Goal: Transaction & Acquisition: Purchase product/service

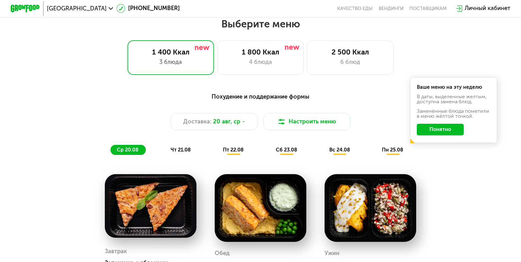
scroll to position [346, 0]
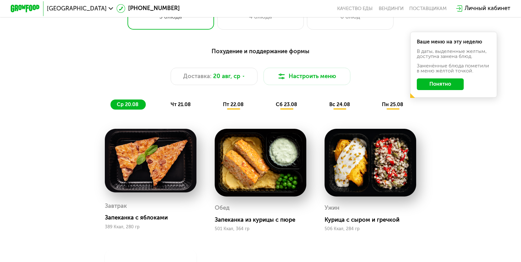
click at [429, 89] on button "Понятно" at bounding box center [440, 84] width 47 height 12
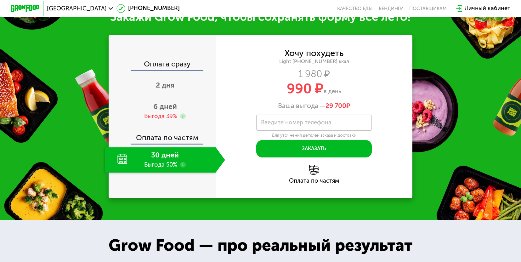
scroll to position [724, 0]
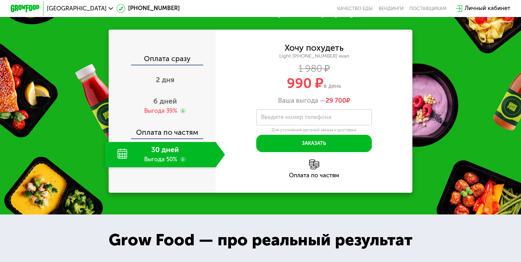
click at [297, 119] on label "Введите номер телефона" at bounding box center [296, 117] width 71 height 4
click at [297, 121] on input "Введите номер телефона" at bounding box center [314, 117] width 116 height 16
type input "**********"
click at [159, 84] on span "2 дня" at bounding box center [165, 79] width 19 height 9
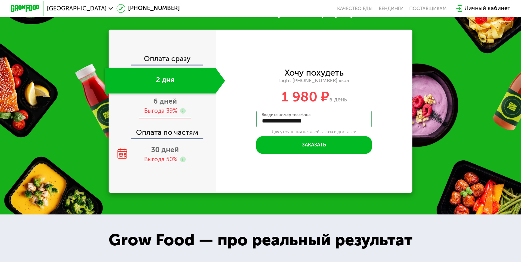
click at [159, 114] on div "6 дней Выгода 39%" at bounding box center [165, 106] width 120 height 25
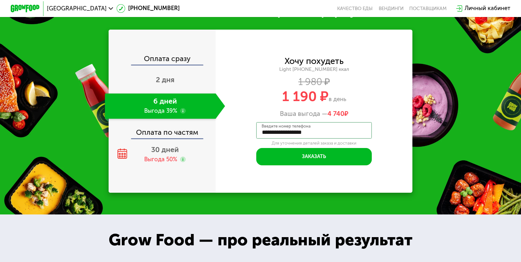
click at [164, 137] on div "Оплата по частям" at bounding box center [162, 130] width 106 height 17
click at [166, 138] on div "Оплата по частям" at bounding box center [162, 130] width 106 height 17
click at [166, 154] on span "30 дней" at bounding box center [165, 149] width 28 height 9
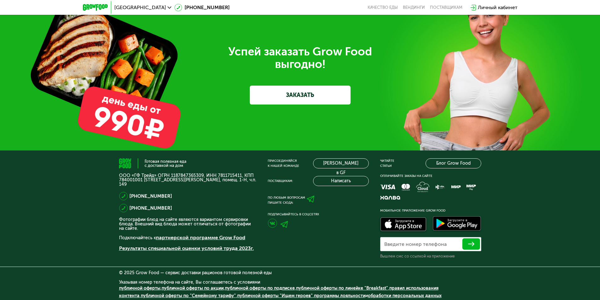
scroll to position [1968, 0]
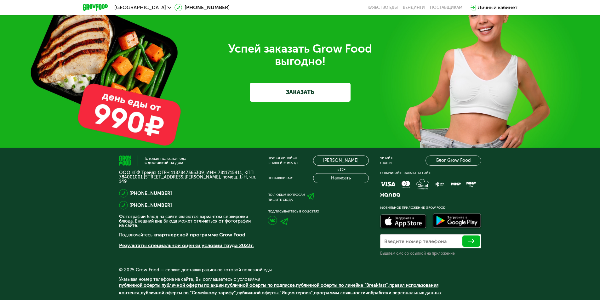
click at [311, 94] on link "ЗАКАЗАТЬ" at bounding box center [300, 92] width 101 height 19
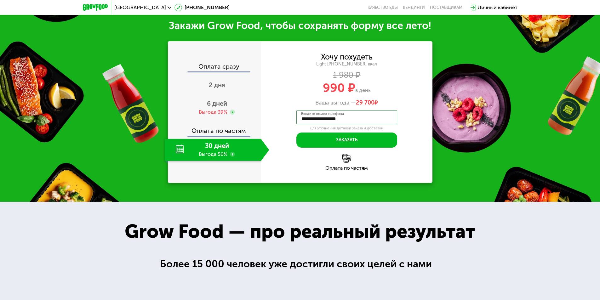
scroll to position [681, 0]
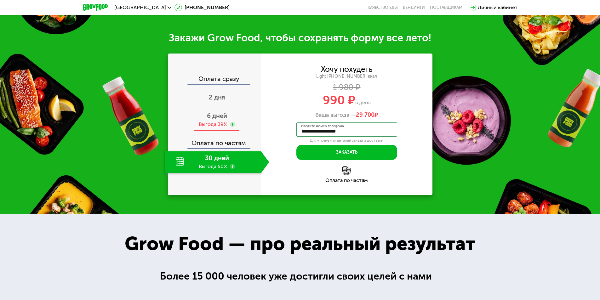
click at [221, 120] on span "6 дней" at bounding box center [217, 116] width 20 height 8
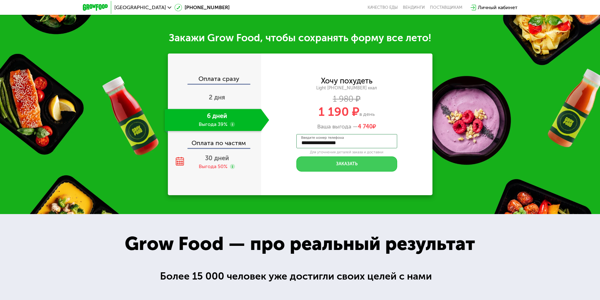
click at [344, 166] on button "Заказать" at bounding box center [346, 164] width 101 height 15
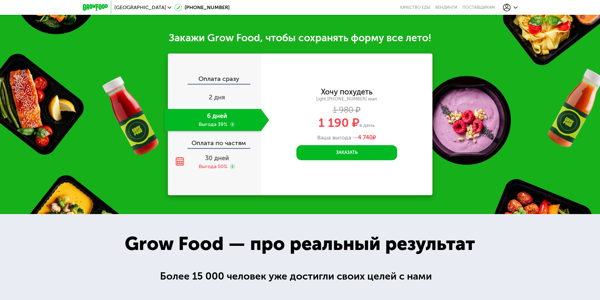
scroll to position [802, 0]
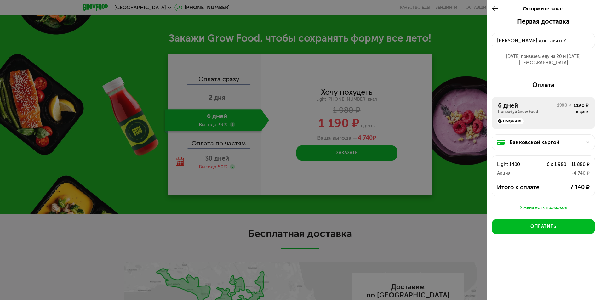
click at [526, 139] on div "Банковской картой" at bounding box center [546, 143] width 72 height 8
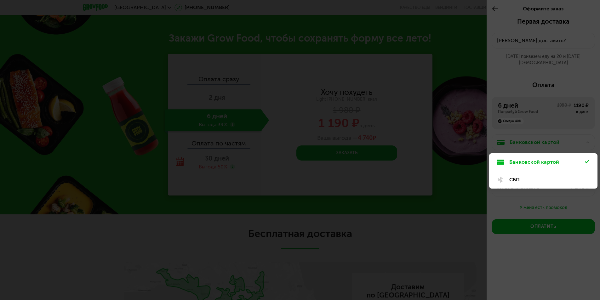
click at [526, 137] on div at bounding box center [300, 150] width 600 height 300
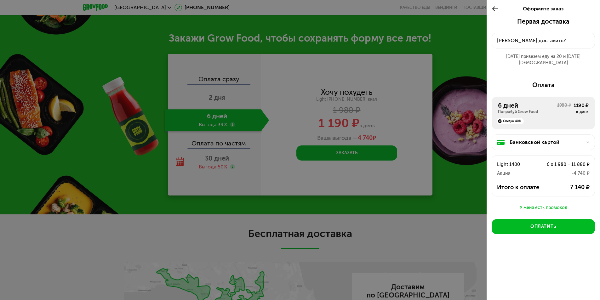
click at [523, 102] on div "6 дней" at bounding box center [527, 106] width 59 height 8
click at [525, 38] on div "Куда доставить?" at bounding box center [543, 41] width 93 height 8
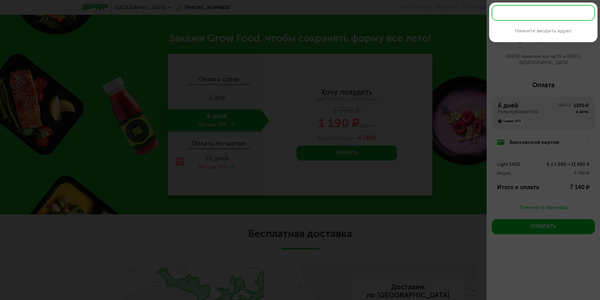
click at [459, 78] on div at bounding box center [300, 150] width 600 height 300
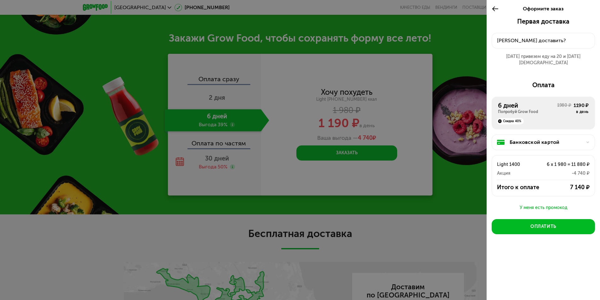
click at [209, 146] on div at bounding box center [300, 150] width 600 height 300
click at [494, 10] on use at bounding box center [495, 8] width 6 height 5
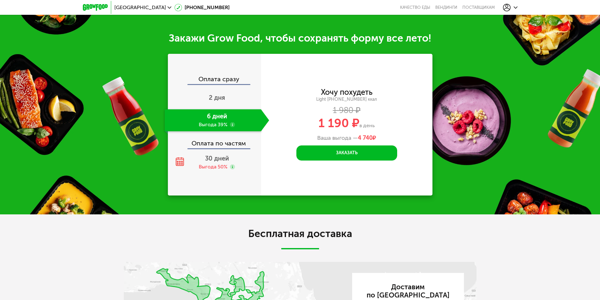
click at [209, 145] on div "Оплата по частям" at bounding box center [214, 141] width 93 height 14
click at [215, 162] on span "30 дней" at bounding box center [217, 159] width 24 height 8
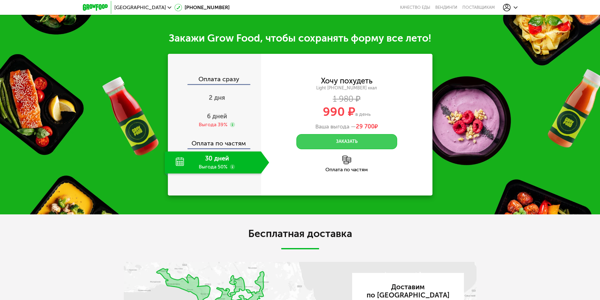
click at [340, 145] on button "Заказать" at bounding box center [346, 141] width 101 height 15
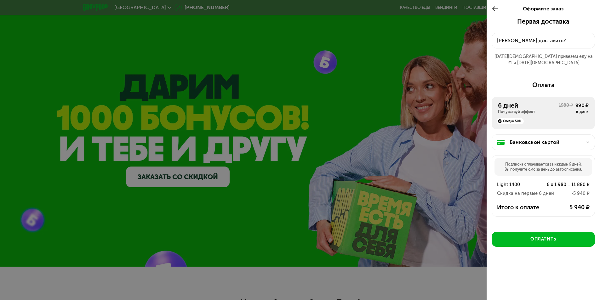
click at [521, 41] on div "Куда доставить?" at bounding box center [543, 41] width 93 height 8
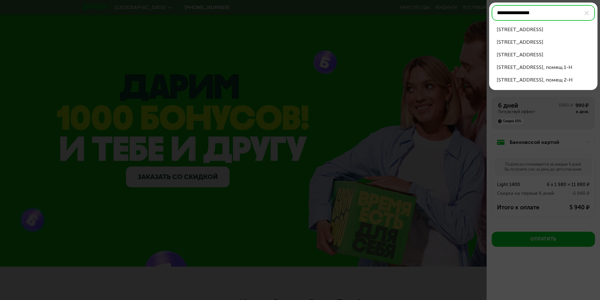
click at [530, 29] on div "ул Бокситогорская, д 9 литера С" at bounding box center [543, 30] width 93 height 8
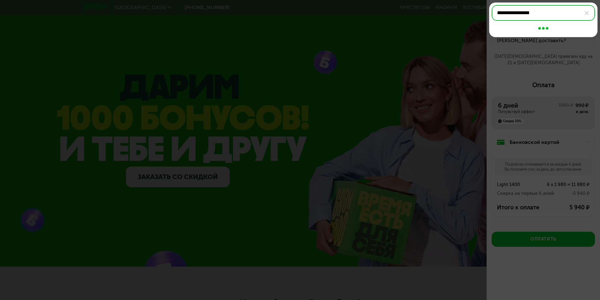
type input "**********"
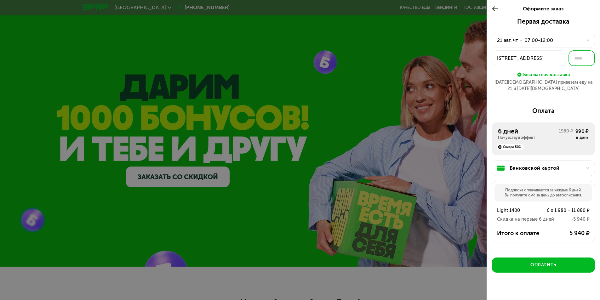
click at [579, 56] on input "text" at bounding box center [581, 58] width 26 height 16
type input "*"
click at [579, 89] on div "Первая доставка 21 авг, чт • 07:00-12:00 ул Бокситогорская, 9литераС * Бесплатн…" at bounding box center [543, 57] width 103 height 79
click at [560, 38] on div "21 авг, чт • 07:00-12:00" at bounding box center [539, 41] width 85 height 8
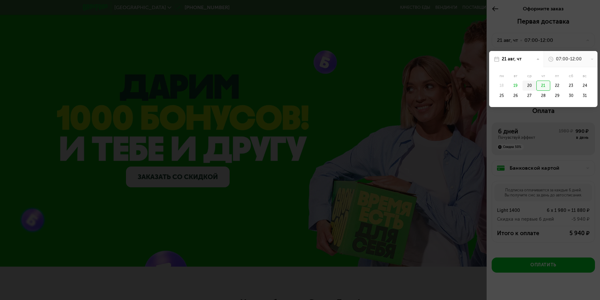
click at [536, 86] on div "20" at bounding box center [543, 86] width 14 height 10
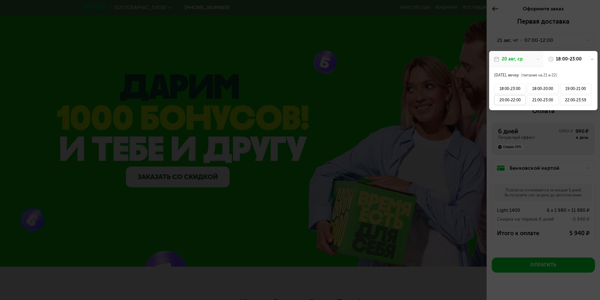
click at [520, 98] on div "20:00-22:00" at bounding box center [509, 100] width 31 height 10
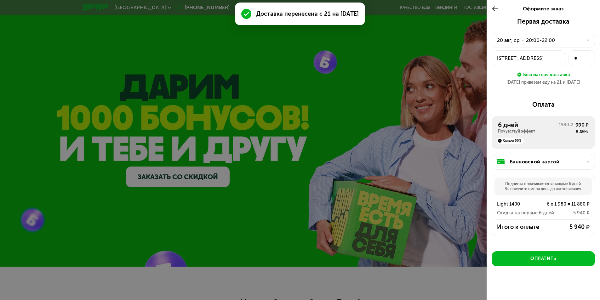
click at [531, 56] on div "ул Бокситогорская, 9литераС" at bounding box center [529, 58] width 64 height 8
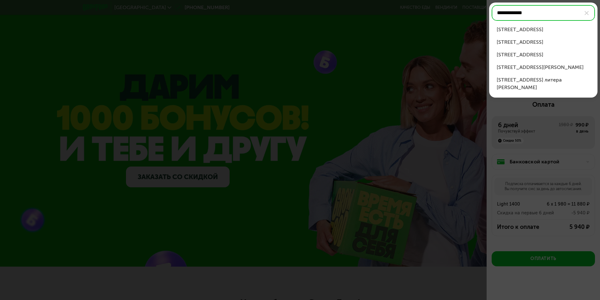
click at [534, 28] on div "ул Глухарская, д 33 к 1" at bounding box center [543, 30] width 93 height 8
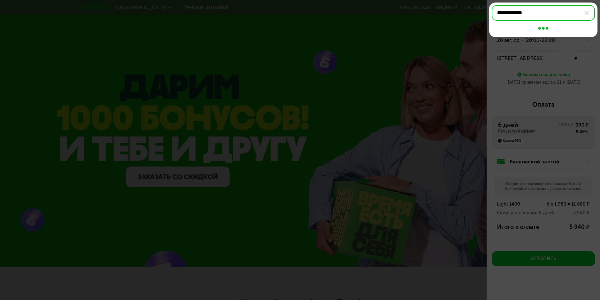
type input "**********"
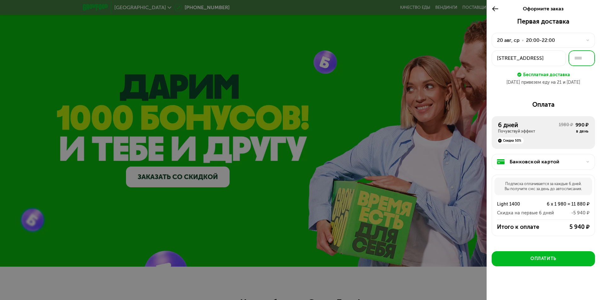
click at [576, 58] on input "text" at bounding box center [581, 58] width 26 height 16
type input "***"
click at [580, 98] on div "Первая доставка 20 авг, ср • 20:00-22:00 ул Глухарская, 33к1 *** Бесплатная дос…" at bounding box center [543, 160] width 113 height 285
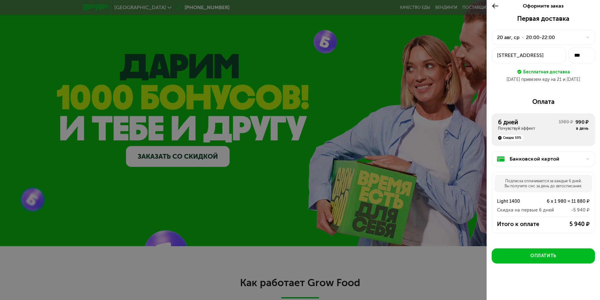
scroll to position [31, 0]
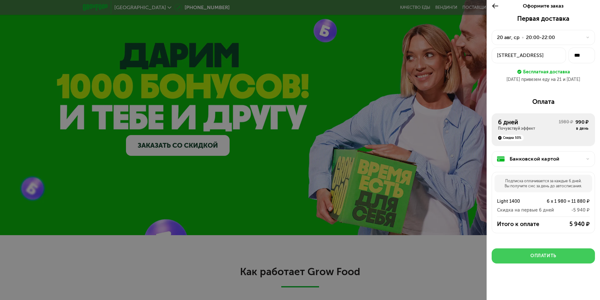
click at [531, 255] on div "Оплатить" at bounding box center [543, 256] width 26 height 6
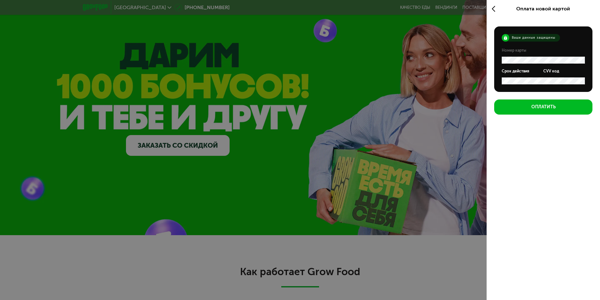
scroll to position [0, 0]
click at [550, 78] on div "CVV код" at bounding box center [564, 77] width 42 height 16
drag, startPoint x: 550, startPoint y: 77, endPoint x: 530, endPoint y: 74, distance: 20.4
click at [530, 74] on form "Ваши данные защищены Номер карты Срок действия CVV код" at bounding box center [543, 58] width 98 height 65
click at [496, 56] on form "Ваши данные защищены Номер карты Срок действия CVV код" at bounding box center [543, 58] width 98 height 65
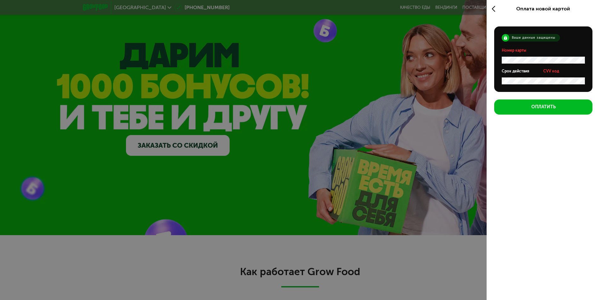
click at [489, 70] on div "Ваши данные защищены Номер карты Срок действия CVV код Оплатить" at bounding box center [543, 70] width 113 height 101
click at [492, 4] on div at bounding box center [497, 9] width 10 height 18
click at [491, 11] on div "Оплата новой картой" at bounding box center [543, 9] width 113 height 18
click at [493, 8] on icon at bounding box center [495, 9] width 7 height 8
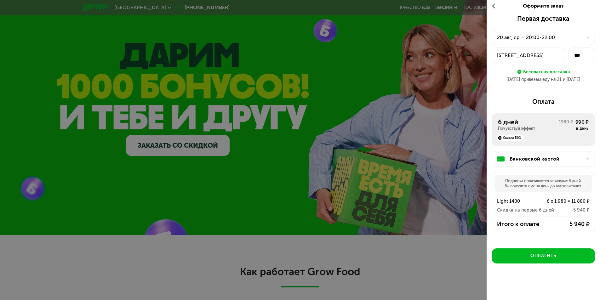
click at [549, 161] on div "Банковской картой" at bounding box center [546, 159] width 72 height 8
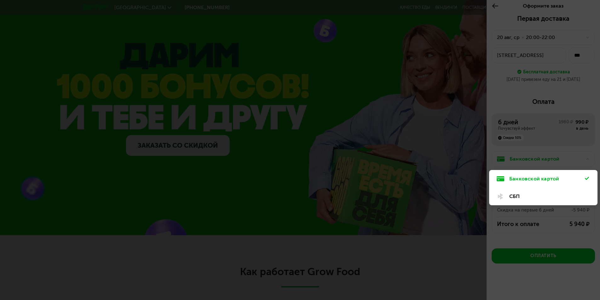
click at [520, 195] on div "СБП" at bounding box center [547, 197] width 76 height 8
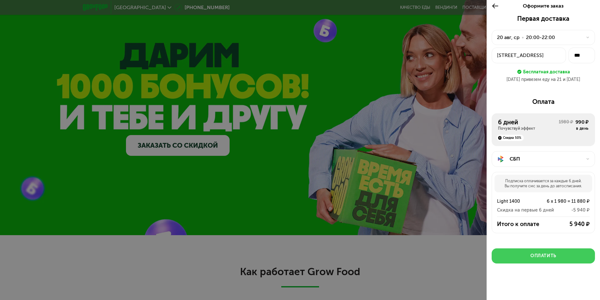
click at [544, 256] on div "Оплатить" at bounding box center [543, 256] width 26 height 6
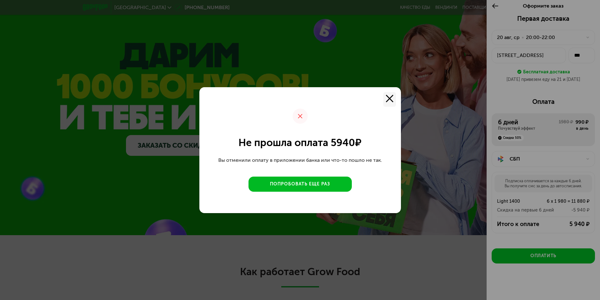
click at [387, 96] on use at bounding box center [390, 99] width 8 height 8
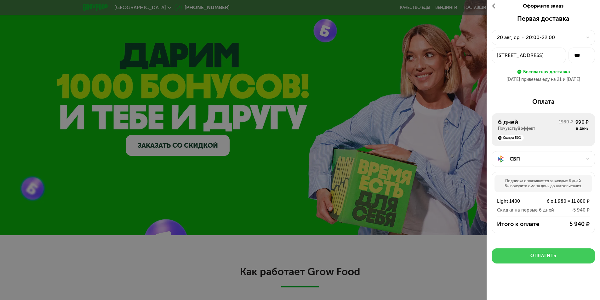
click at [545, 254] on div "Оплатить" at bounding box center [543, 256] width 26 height 6
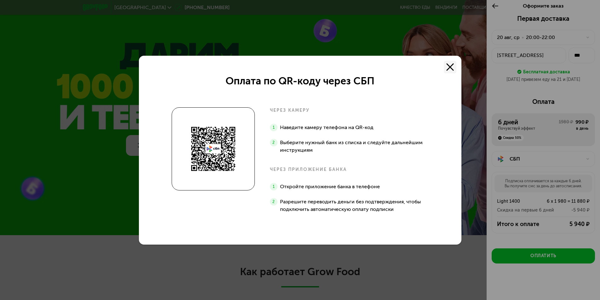
click at [449, 66] on use at bounding box center [450, 67] width 8 height 8
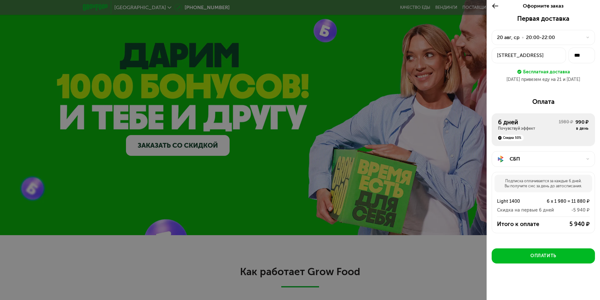
click at [551, 151] on div "СБП" at bounding box center [543, 159] width 103 height 16
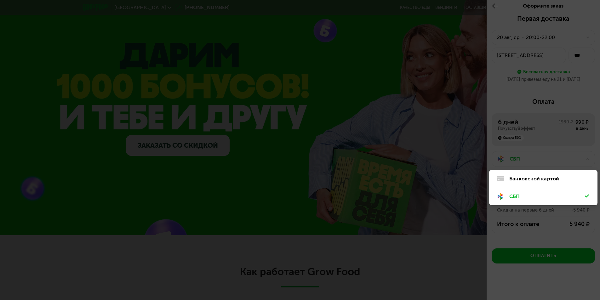
click at [511, 179] on div "Банковской картой" at bounding box center [547, 179] width 76 height 8
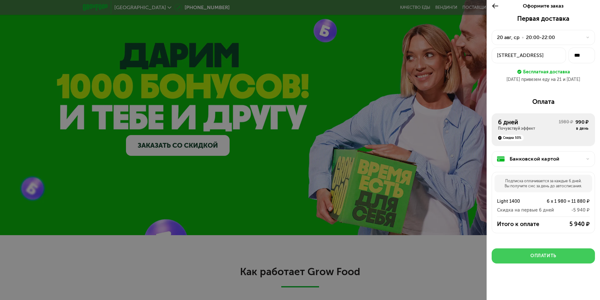
click at [547, 256] on div "Оплатить" at bounding box center [543, 256] width 26 height 6
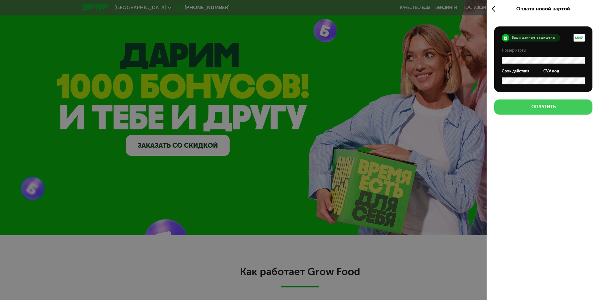
click at [547, 105] on div "Оплатить" at bounding box center [543, 107] width 24 height 6
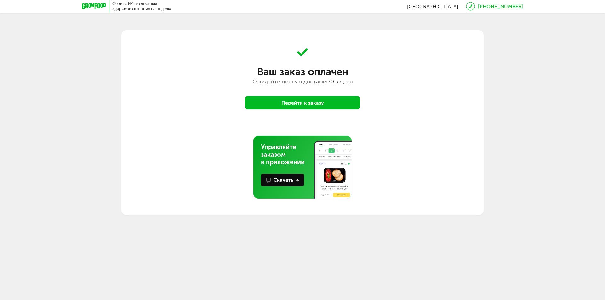
click at [306, 96] on button "Перейти к заказу" at bounding box center [302, 102] width 115 height 13
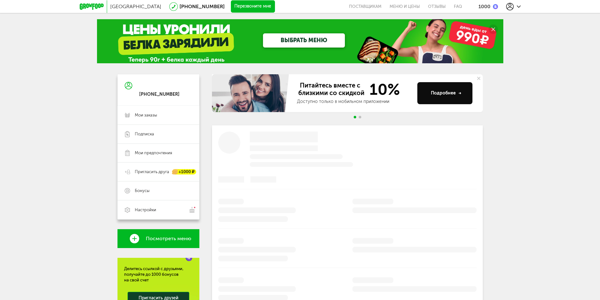
click at [489, 3] on div "[GEOGRAPHIC_DATA] [PHONE_NUMBER] Перезвоните мне поставщикам Меню и цены Отзывы…" at bounding box center [300, 6] width 441 height 13
click at [491, 5] on div "1000" at bounding box center [488, 6] width 20 height 6
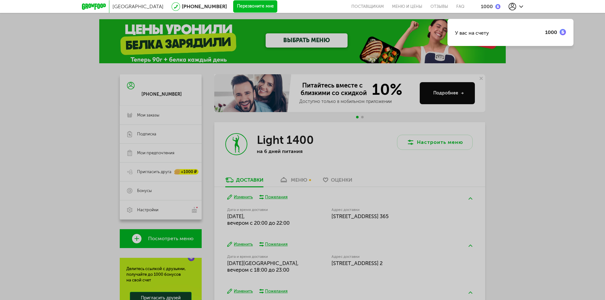
click at [555, 165] on div "У вас на счету 1000" at bounding box center [302, 150] width 605 height 300
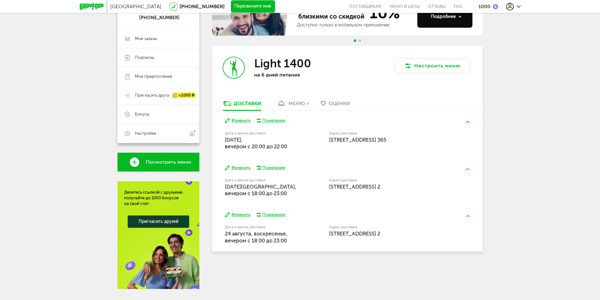
scroll to position [91, 0]
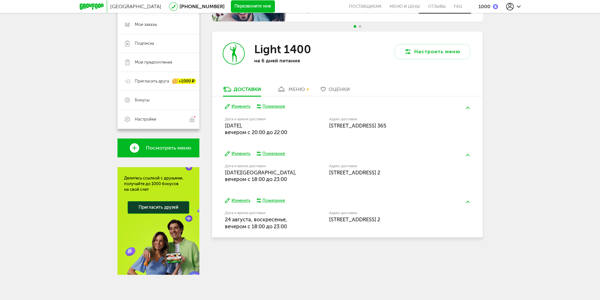
click at [380, 174] on span "[STREET_ADDRESS] 2" at bounding box center [354, 172] width 51 height 6
click at [377, 173] on span "[STREET_ADDRESS] 2" at bounding box center [354, 172] width 51 height 6
click at [349, 173] on span "[STREET_ADDRESS] 2" at bounding box center [354, 172] width 51 height 6
click at [236, 155] on button "Изменить" at bounding box center [238, 154] width 26 height 6
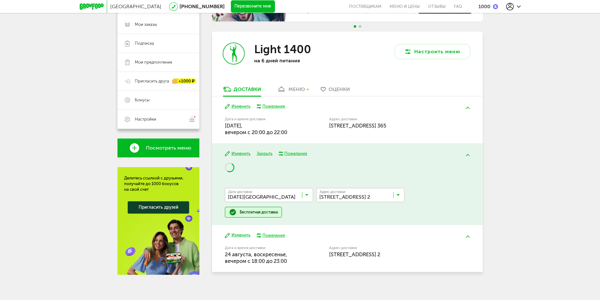
click at [341, 191] on div "Дата доставки [DATE] [PERSON_NAME]... Адрес Квартира Комментарий для курьера Ад…" at bounding box center [347, 194] width 245 height 25
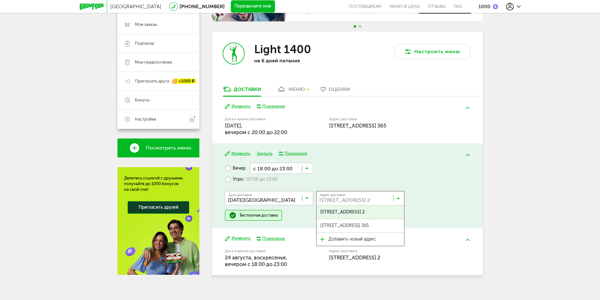
click at [356, 196] on input "Search for option" at bounding box center [362, 199] width 88 height 11
click at [364, 223] on span "[STREET_ADDRESS] 365" at bounding box center [344, 225] width 48 height 13
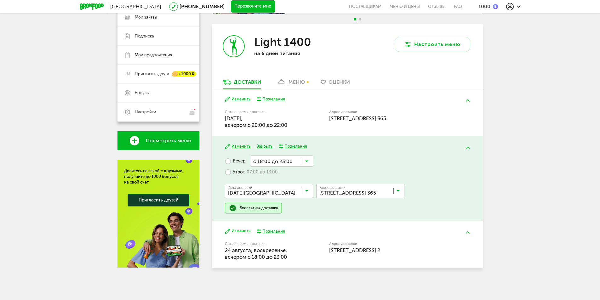
scroll to position [98, 0]
click at [244, 232] on button "Изменить" at bounding box center [238, 231] width 26 height 6
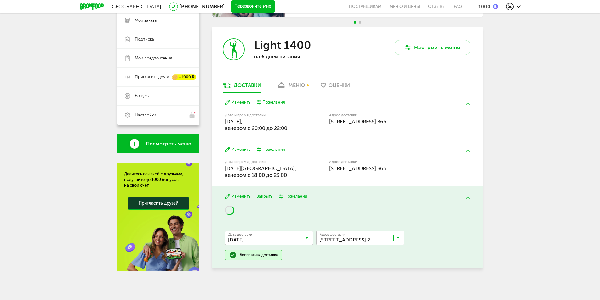
click at [338, 235] on input "Search for option" at bounding box center [362, 239] width 88 height 11
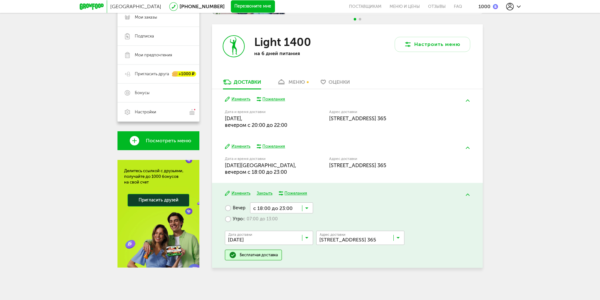
click at [343, 264] on span "[STREET_ADDRESS] 365" at bounding box center [344, 265] width 48 height 13
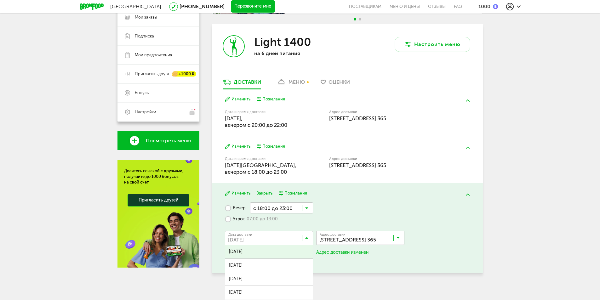
click at [272, 238] on input "Search for option" at bounding box center [270, 239] width 88 height 11
click at [274, 265] on span "[DATE]" at bounding box center [269, 265] width 88 height 13
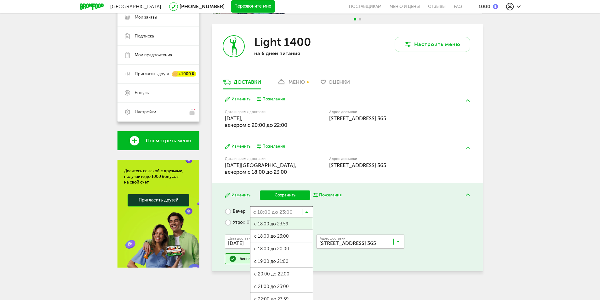
click at [311, 214] on input "Search for option" at bounding box center [281, 211] width 63 height 11
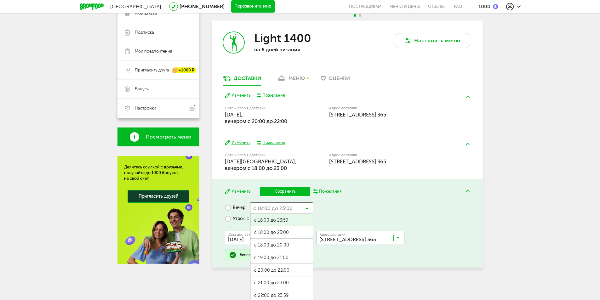
scroll to position [104, 0]
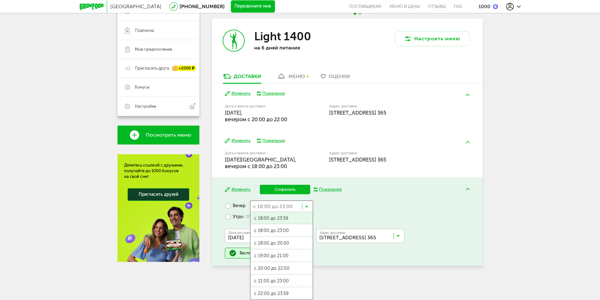
click at [232, 217] on label "Утро с 07:00 до 13:00" at bounding box center [251, 217] width 53 height 11
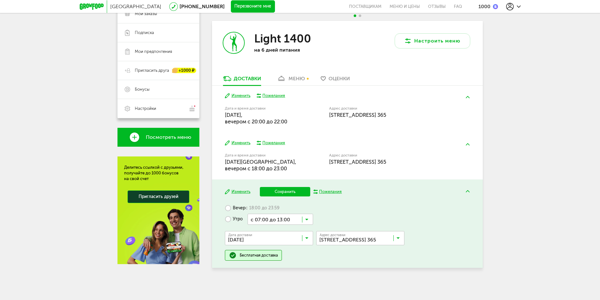
scroll to position [101, 0]
click at [345, 217] on div "Вечер с 18:00 до 23:59 Утро с 07:00 до 13:00 Загрузка... Дата доставки [DATE] З…" at bounding box center [347, 232] width 245 height 58
click at [390, 240] on input "Search for option" at bounding box center [362, 239] width 88 height 11
click at [364, 251] on span "[STREET_ADDRESS] 2" at bounding box center [341, 252] width 43 height 13
click at [297, 189] on button "Сохранить" at bounding box center [285, 191] width 50 height 9
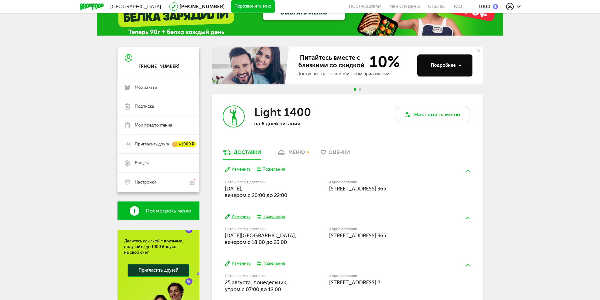
scroll to position [0, 0]
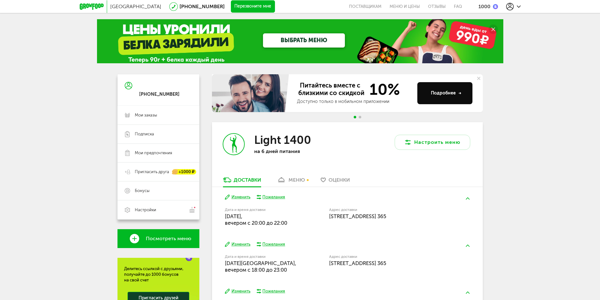
click at [485, 7] on div "1000" at bounding box center [484, 6] width 12 height 6
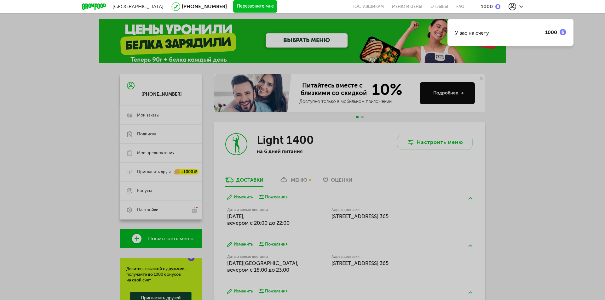
click at [477, 33] on div "У вас на счету" at bounding box center [472, 33] width 34 height 6
click at [507, 229] on div "У вас на счету 1000" at bounding box center [302, 150] width 605 height 300
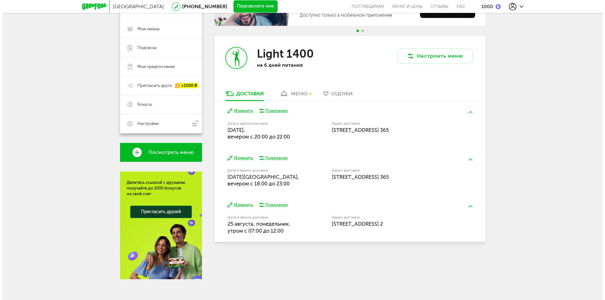
scroll to position [91, 0]
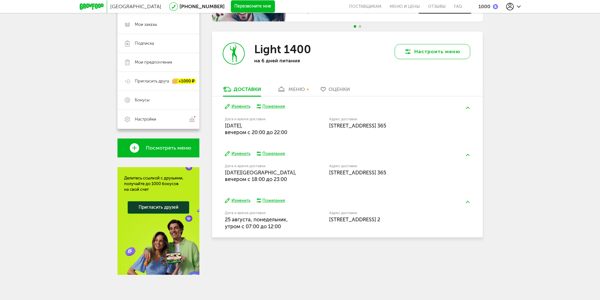
click at [445, 49] on button "Настроить меню" at bounding box center [433, 51] width 76 height 15
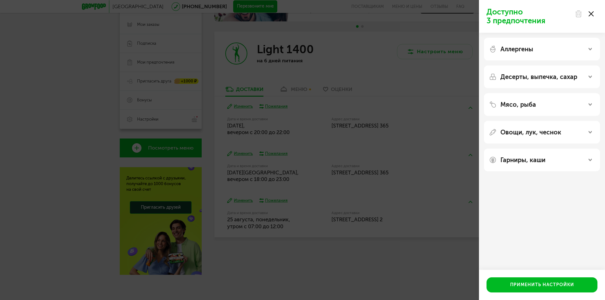
click at [521, 47] on p "Аллергены" at bounding box center [516, 49] width 33 height 8
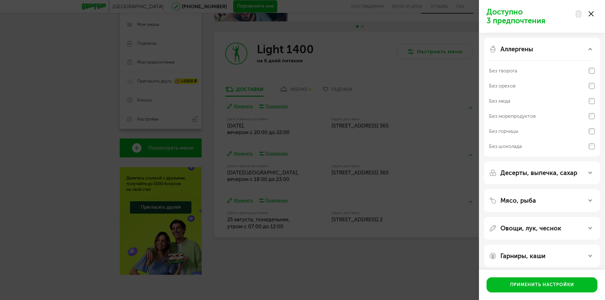
click at [551, 179] on div "Десерты, выпечка, сахар" at bounding box center [542, 173] width 116 height 23
click at [551, 176] on p "Десерты, выпечка, сахар" at bounding box center [538, 173] width 77 height 8
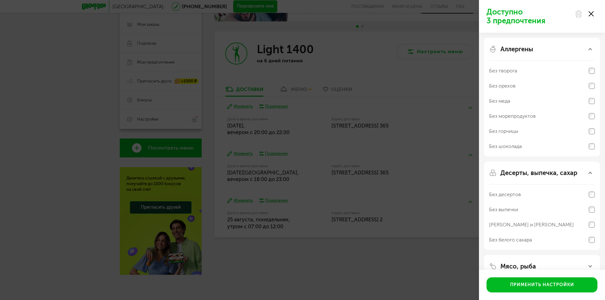
click at [530, 224] on div "[PERSON_NAME] и [PERSON_NAME]" at bounding box center [531, 225] width 85 height 8
click at [508, 208] on div "Без выпечки" at bounding box center [503, 210] width 29 height 8
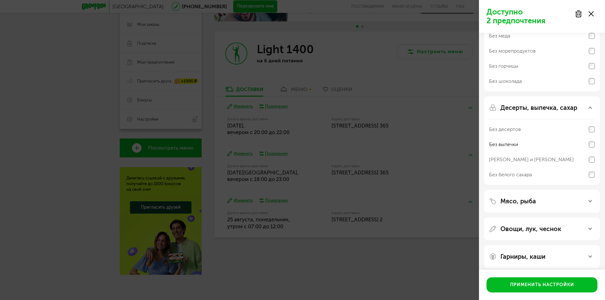
scroll to position [70, 0]
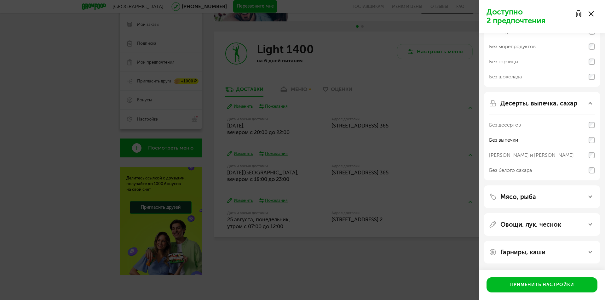
click at [538, 195] on div "Мясо, рыба" at bounding box center [542, 197] width 106 height 8
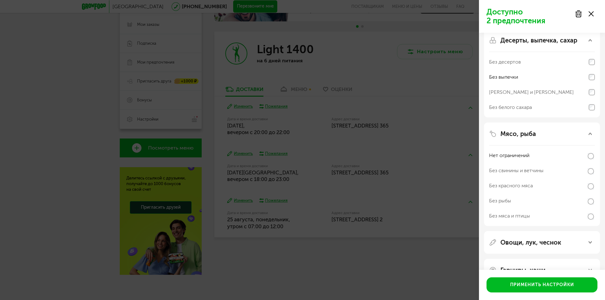
scroll to position [151, 0]
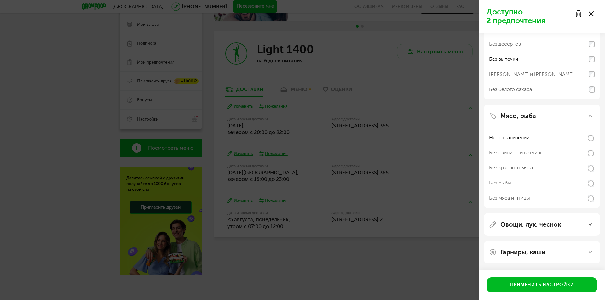
click at [533, 225] on p "Овощи, лук, чеснок" at bounding box center [530, 225] width 61 height 8
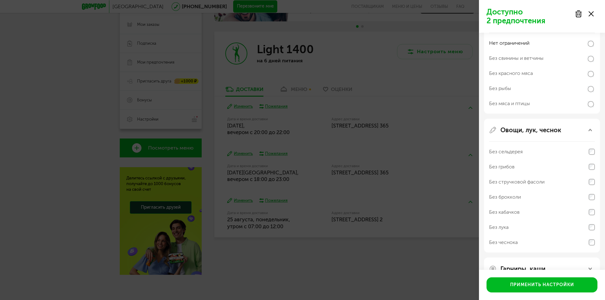
scroll to position [262, 0]
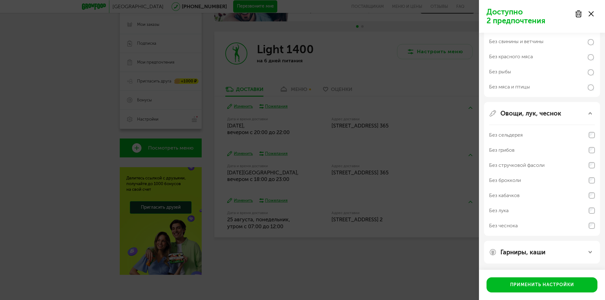
click at [549, 225] on div "Без чеснока" at bounding box center [542, 225] width 106 height 15
click at [546, 250] on div "Гарниры, каши" at bounding box center [542, 252] width 106 height 8
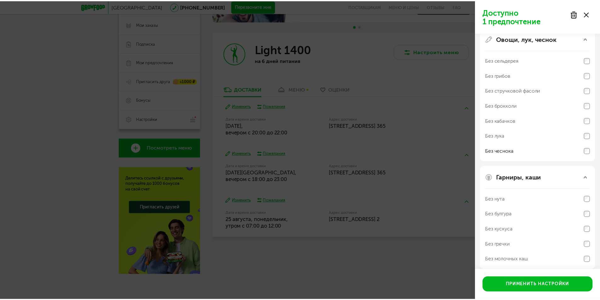
scroll to position [343, 0]
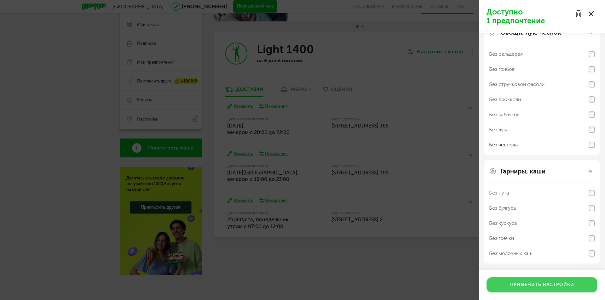
click at [574, 279] on button "Применить настройки" at bounding box center [541, 284] width 111 height 15
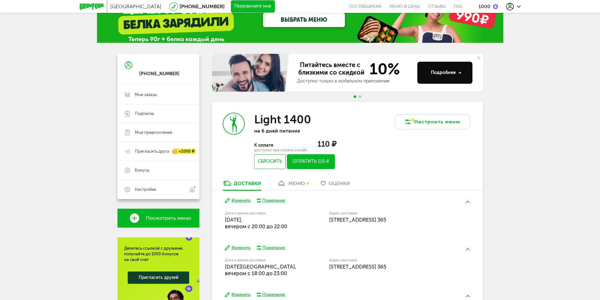
scroll to position [31, 0]
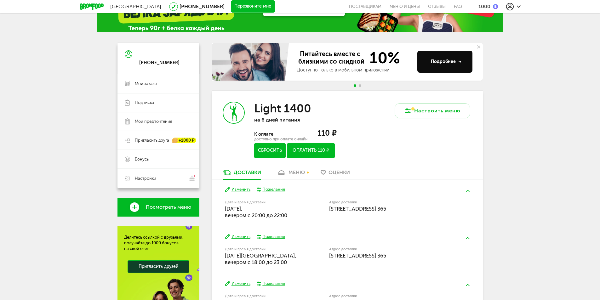
click at [265, 147] on button "Сбросить" at bounding box center [269, 150] width 31 height 15
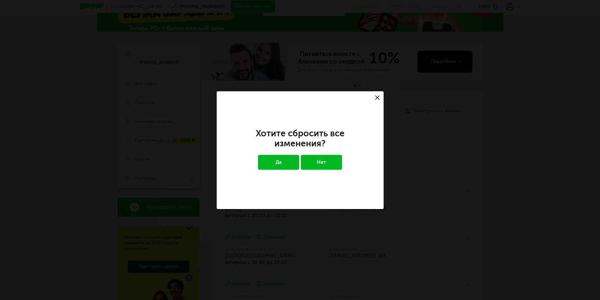
click at [293, 166] on button "Да" at bounding box center [278, 162] width 41 height 14
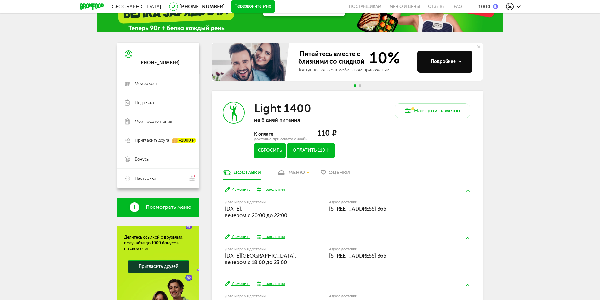
click at [270, 148] on button "Сбросить" at bounding box center [269, 150] width 31 height 15
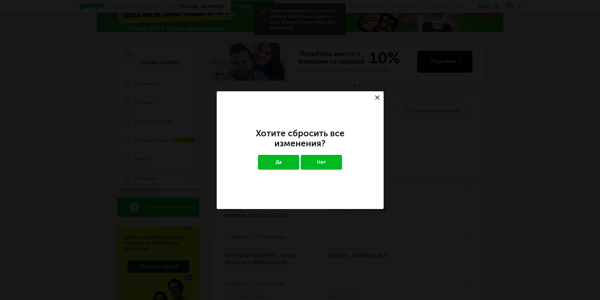
click at [295, 163] on button "Да" at bounding box center [278, 162] width 41 height 14
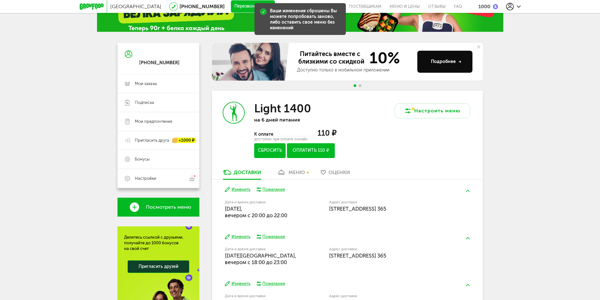
click at [278, 150] on button "Сбросить" at bounding box center [269, 150] width 31 height 15
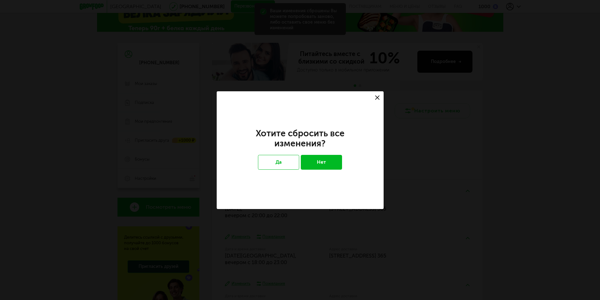
click at [317, 165] on button "Нет" at bounding box center [321, 162] width 41 height 14
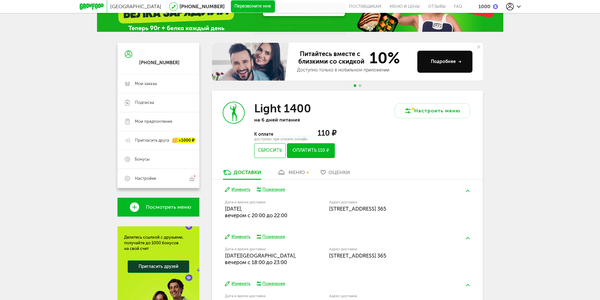
scroll to position [0, 0]
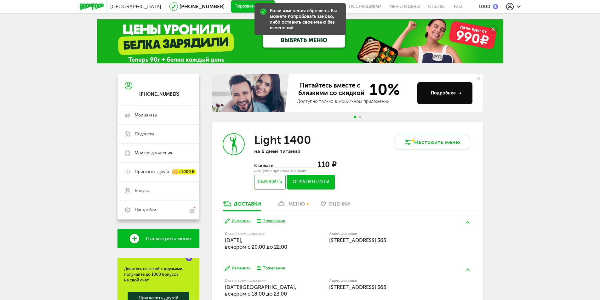
click at [358, 176] on div "Настроить меню" at bounding box center [414, 161] width 135 height 78
click at [271, 181] on button "Сбросить" at bounding box center [269, 182] width 31 height 15
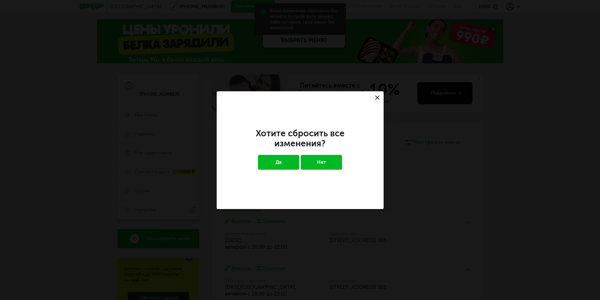
click at [268, 159] on button "Да" at bounding box center [278, 162] width 41 height 14
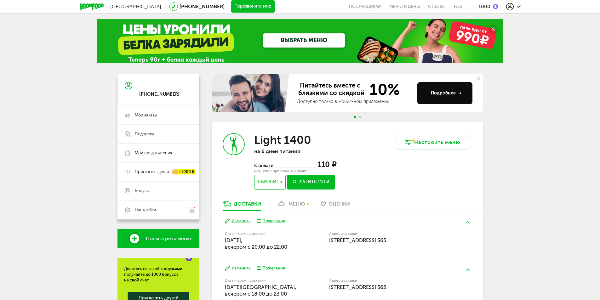
click at [407, 162] on div "Настроить меню" at bounding box center [414, 161] width 135 height 78
click at [425, 139] on button "Настроить меню" at bounding box center [433, 142] width 76 height 15
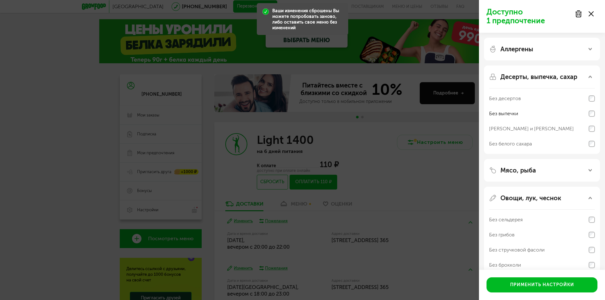
click at [591, 12] on icon at bounding box center [590, 13] width 5 height 5
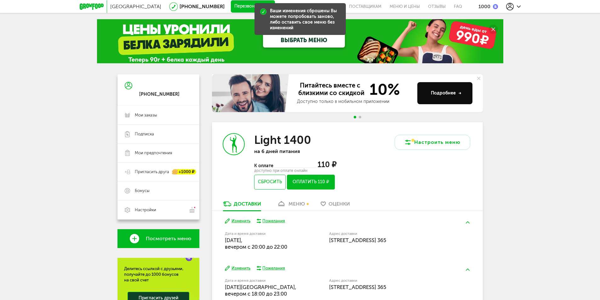
click at [426, 177] on div "Настроить меню" at bounding box center [414, 161] width 135 height 78
click at [580, 7] on div "[GEOGRAPHIC_DATA] [PHONE_NUMBER] Перезвоните мне поставщикам Меню и цены Отзывы…" at bounding box center [300, 6] width 600 height 13
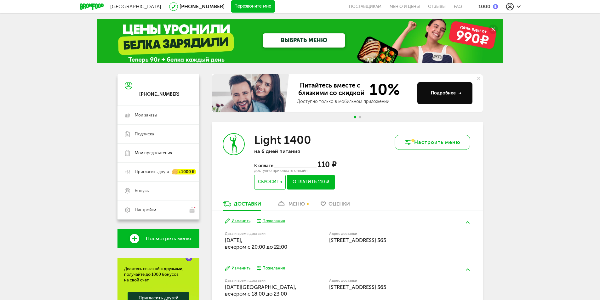
click at [433, 139] on button "Настроить меню" at bounding box center [433, 142] width 76 height 15
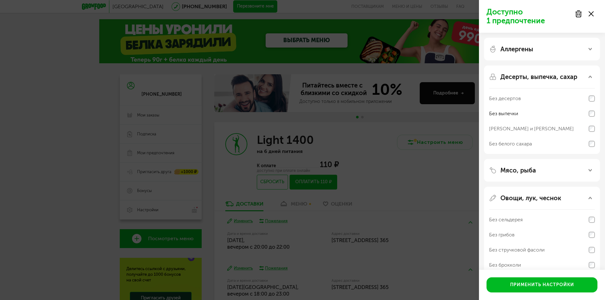
click at [580, 14] on use at bounding box center [577, 14] width 5 height 6
click at [568, 285] on button "Применить настройки" at bounding box center [541, 284] width 111 height 15
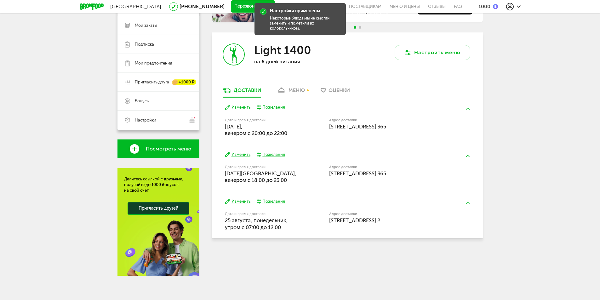
scroll to position [91, 0]
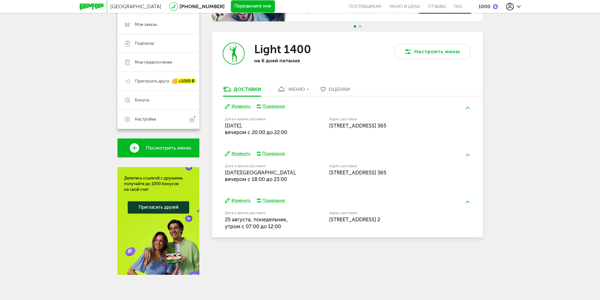
click at [292, 87] on div "меню" at bounding box center [296, 89] width 16 height 6
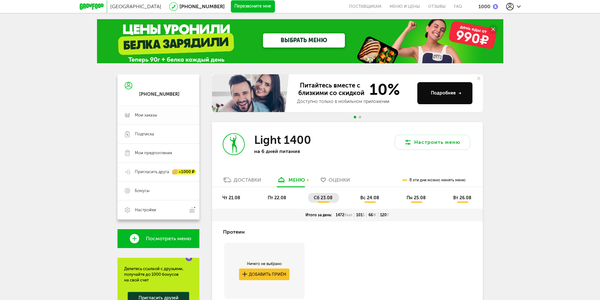
click at [148, 117] on span "Мои заказы" at bounding box center [146, 115] width 22 height 6
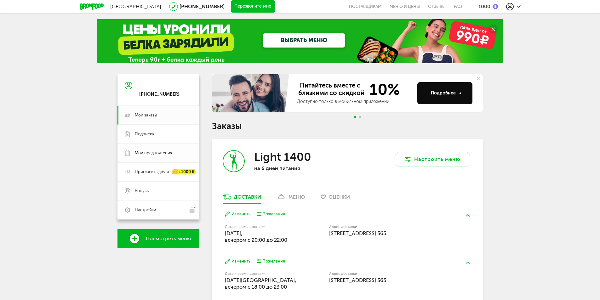
click at [148, 152] on span "Мои предпочтения" at bounding box center [153, 153] width 37 height 6
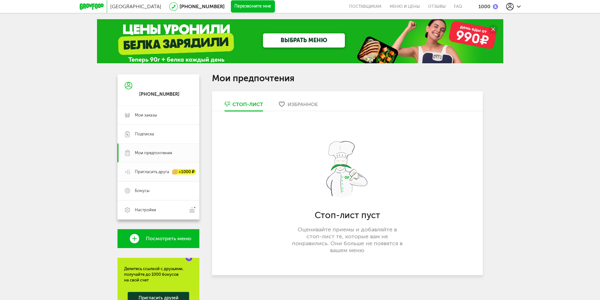
click at [144, 174] on span "Пригласить друга" at bounding box center [152, 172] width 34 height 6
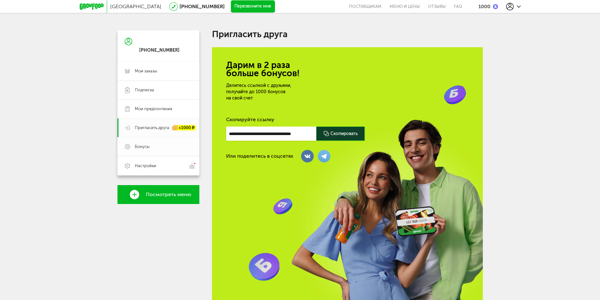
click at [148, 144] on link "Бонусы" at bounding box center [158, 146] width 82 height 19
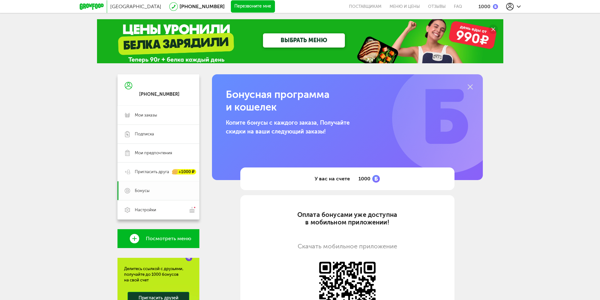
click at [140, 188] on span "Бонусы" at bounding box center [142, 191] width 15 height 6
click at [152, 209] on span "Настройки" at bounding box center [145, 210] width 21 height 6
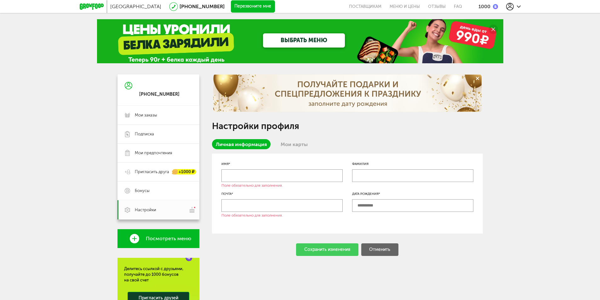
click at [242, 175] on input "text" at bounding box center [281, 175] width 121 height 13
type input "****"
click at [374, 173] on input "text" at bounding box center [412, 175] width 121 height 13
type input "*******"
click at [280, 202] on input "text" at bounding box center [281, 205] width 121 height 13
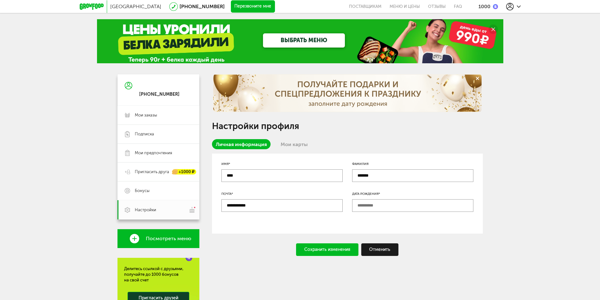
type input "**********"
click at [419, 200] on input "text" at bounding box center [412, 205] width 121 height 13
type input "**********"
click at [320, 247] on div "Сохранить изменения" at bounding box center [327, 249] width 62 height 13
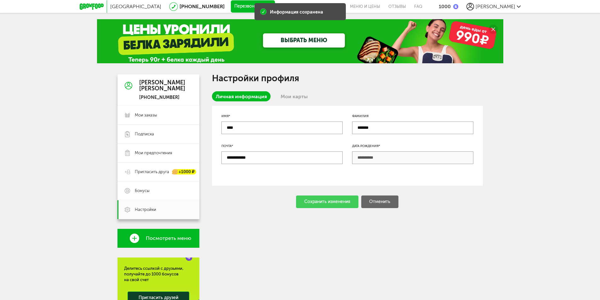
click at [296, 96] on link "Мои карты" at bounding box center [294, 96] width 35 height 10
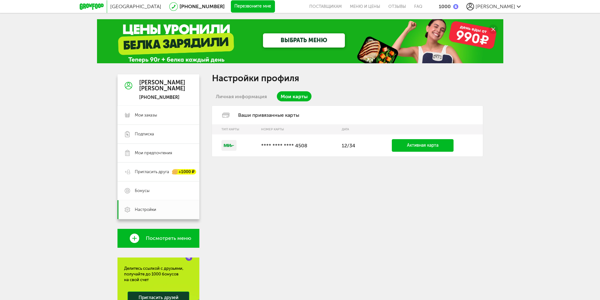
click at [411, 146] on link "Активная карта" at bounding box center [423, 145] width 62 height 13
click at [417, 143] on link "Активная карта" at bounding box center [423, 145] width 62 height 13
click at [314, 148] on p "**** **** **** 4508" at bounding box center [298, 146] width 74 height 6
click at [239, 143] on td at bounding box center [235, 145] width 46 height 22
click at [230, 145] on icon at bounding box center [229, 145] width 10 height 3
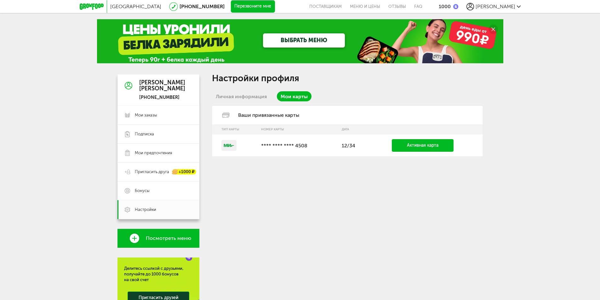
drag, startPoint x: 268, startPoint y: 145, endPoint x: 311, endPoint y: 145, distance: 42.5
click at [270, 145] on p "**** **** **** 4508" at bounding box center [298, 146] width 74 height 6
drag, startPoint x: 339, startPoint y: 142, endPoint x: 367, endPoint y: 143, distance: 27.1
click at [341, 142] on td "12/34" at bounding box center [354, 145] width 30 height 22
click at [367, 143] on td "12/34" at bounding box center [354, 145] width 30 height 22
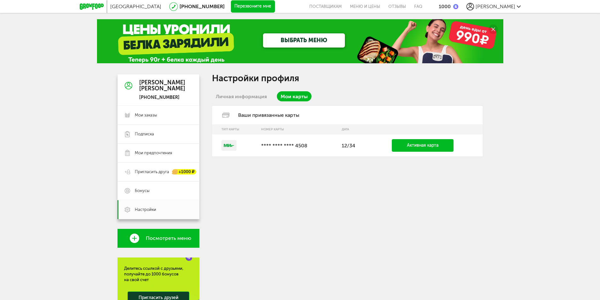
click at [445, 141] on link "Активная карта" at bounding box center [423, 145] width 62 height 13
click at [422, 146] on link "Активная карта" at bounding box center [423, 145] width 62 height 13
click at [412, 183] on div "Настройки профиля Личная информация Мои карты Ваши привязанные карты Тип карты …" at bounding box center [347, 219] width 271 height 291
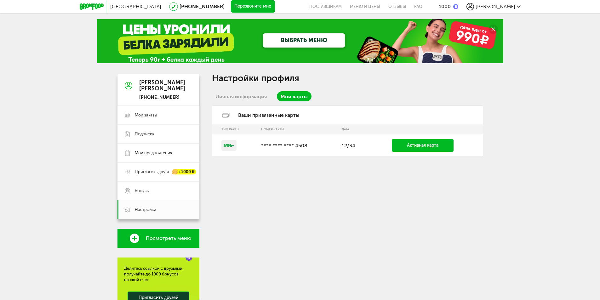
click at [157, 95] on div "[PHONE_NUMBER]" at bounding box center [162, 98] width 46 height 6
click at [151, 196] on link "Бонусы" at bounding box center [158, 190] width 82 height 19
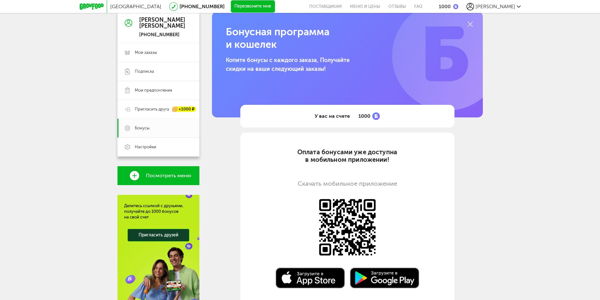
scroll to position [63, 0]
